Goal: Task Accomplishment & Management: Manage account settings

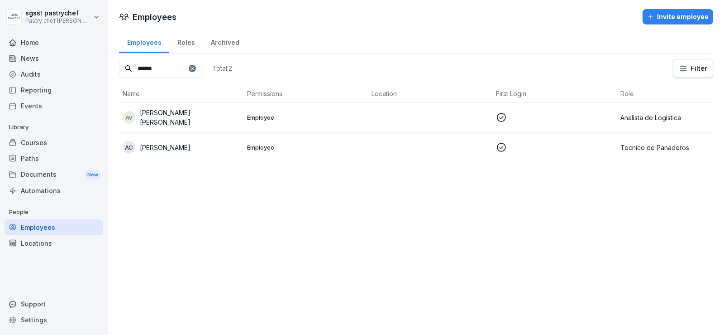
click at [240, 117] on p "[PERSON_NAME] [PERSON_NAME]" at bounding box center [190, 117] width 100 height 19
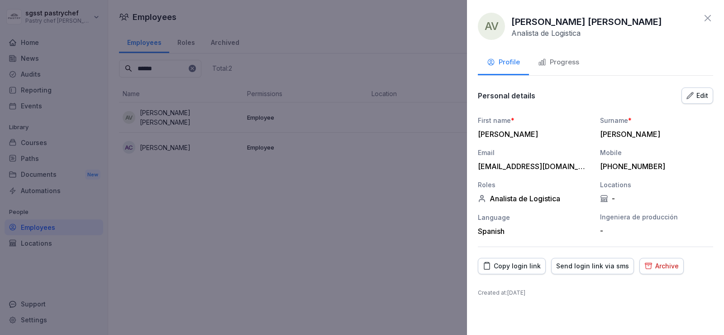
click at [705, 19] on icon at bounding box center [708, 18] width 11 height 11
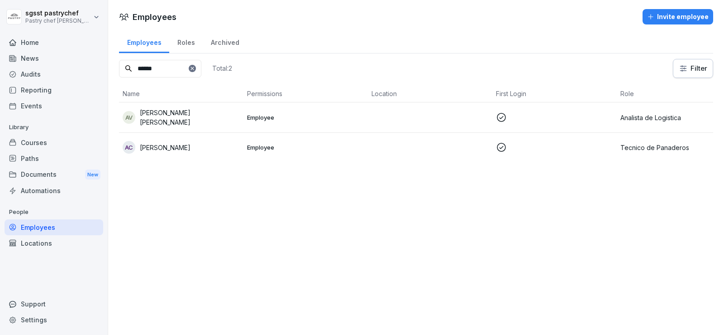
click at [42, 146] on div "Courses" at bounding box center [54, 142] width 99 height 16
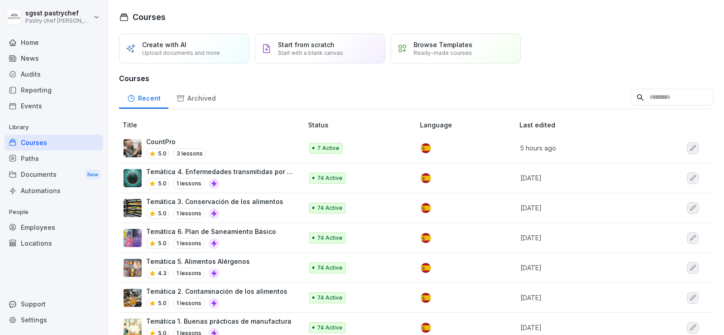
click at [34, 162] on div "Paths" at bounding box center [54, 158] width 99 height 16
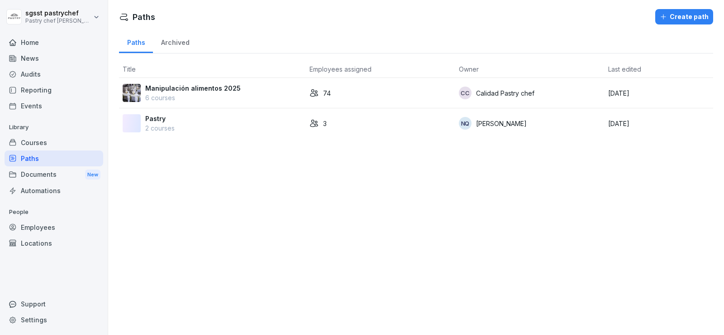
click at [211, 85] on p "Manipulación alimentos 2025" at bounding box center [193, 88] width 96 height 10
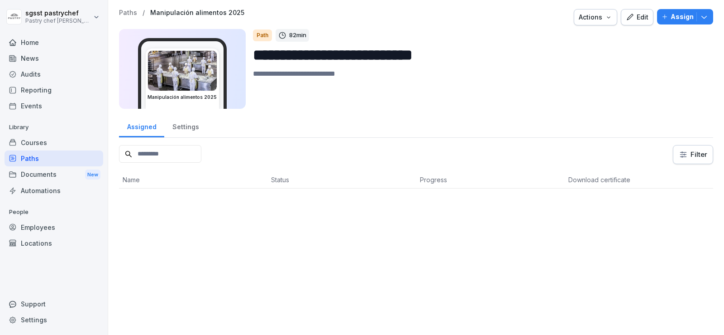
click at [671, 14] on p "Assign" at bounding box center [682, 17] width 23 height 10
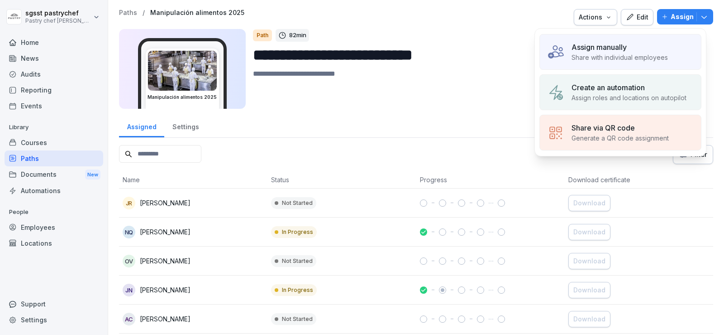
click at [626, 55] on p "Share with individual employees" at bounding box center [620, 58] width 96 height 10
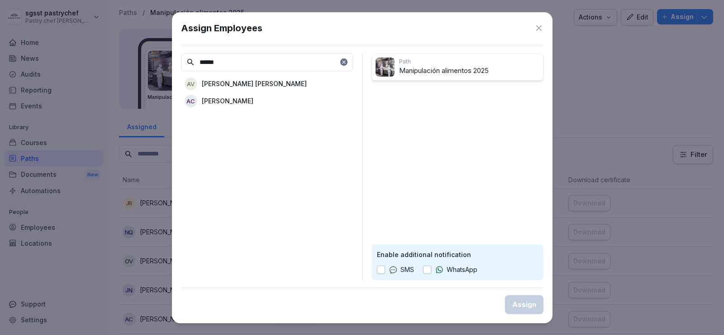
type input "******"
click at [284, 81] on p "[PERSON_NAME] [PERSON_NAME]" at bounding box center [254, 84] width 105 height 10
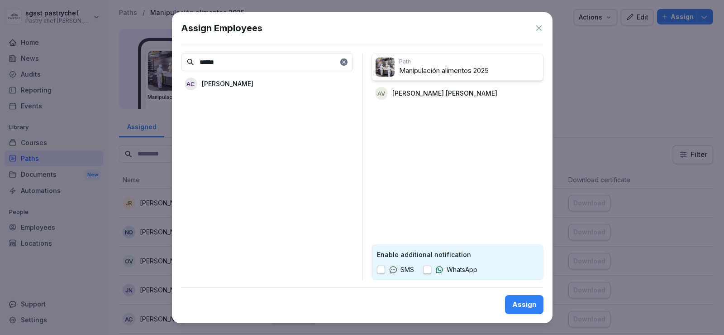
click at [431, 272] on button "button" at bounding box center [427, 269] width 8 height 8
click at [477, 95] on p "[PERSON_NAME] [PERSON_NAME]" at bounding box center [445, 93] width 105 height 10
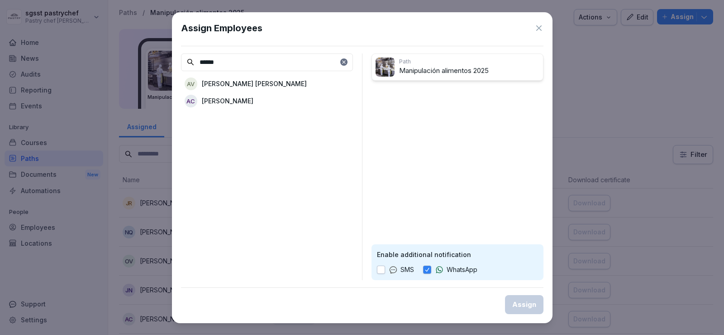
click at [257, 77] on div "[PERSON_NAME] [PERSON_NAME]" at bounding box center [267, 84] width 172 height 16
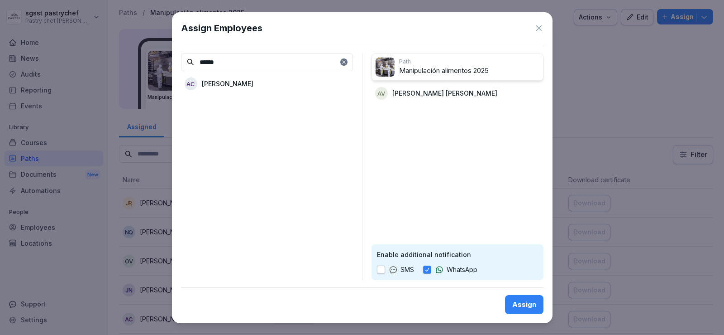
click at [528, 303] on div "Assign" at bounding box center [525, 304] width 24 height 10
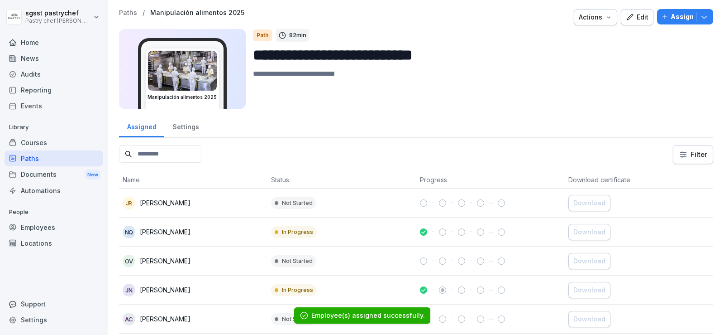
scroll to position [45, 0]
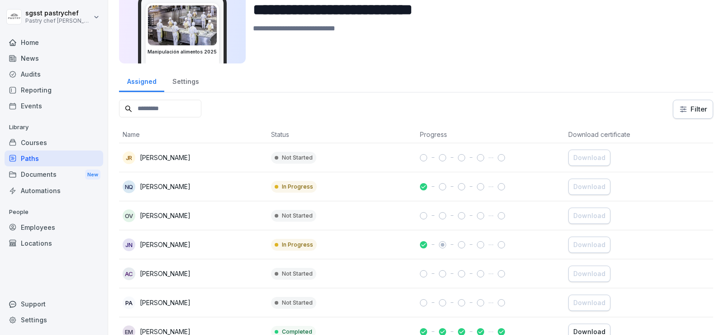
click at [190, 102] on input at bounding box center [160, 109] width 82 height 18
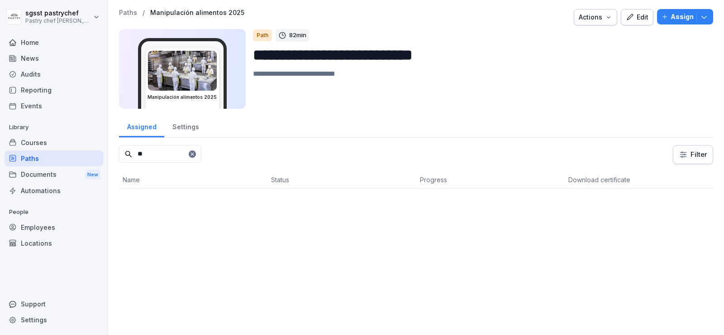
scroll to position [0, 0]
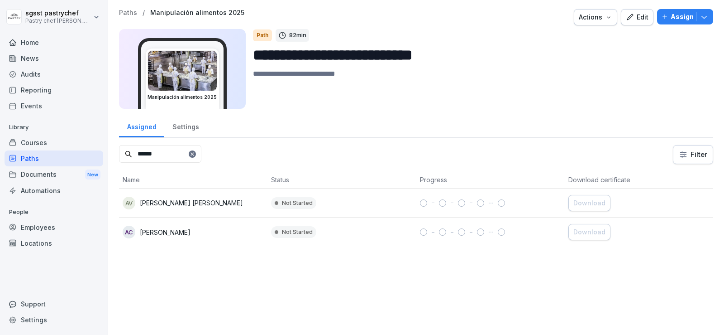
type input "******"
click at [174, 206] on p "[PERSON_NAME] [PERSON_NAME]" at bounding box center [191, 203] width 103 height 10
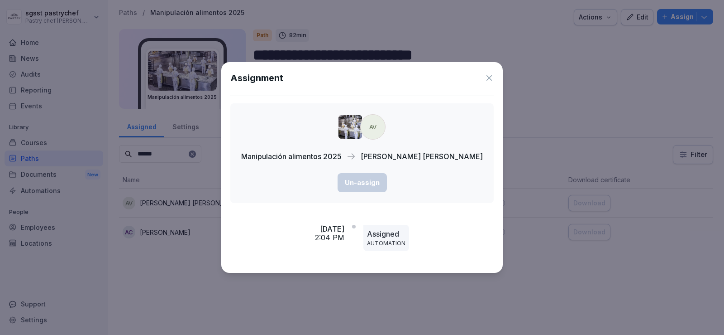
click at [485, 79] on icon at bounding box center [489, 77] width 9 height 9
